Goal: Book appointment/travel/reservation

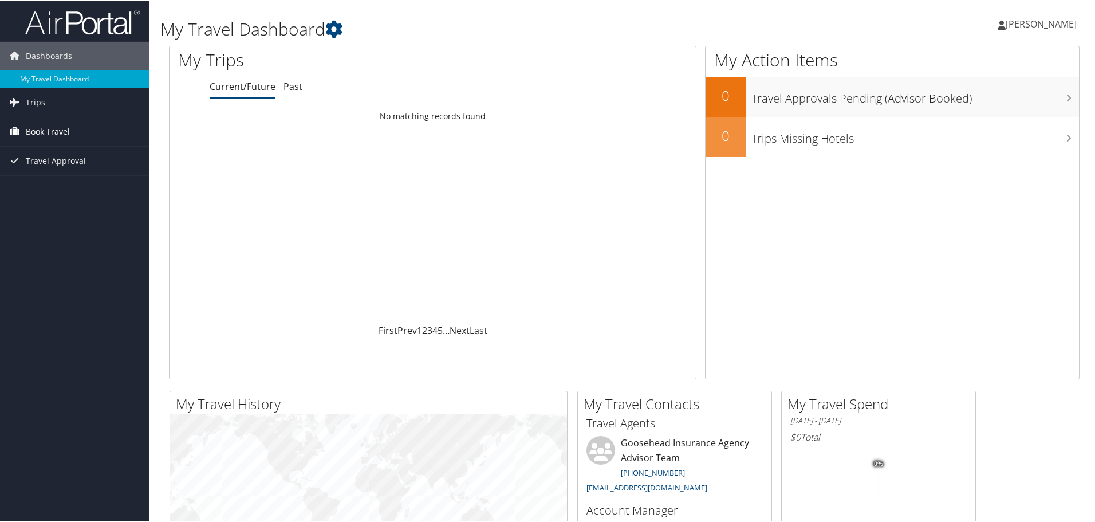
click at [65, 129] on span "Book Travel" at bounding box center [48, 130] width 44 height 29
click at [60, 189] on link "Book/Manage Online Trips" at bounding box center [74, 187] width 149 height 17
